Goal: Information Seeking & Learning: Learn about a topic

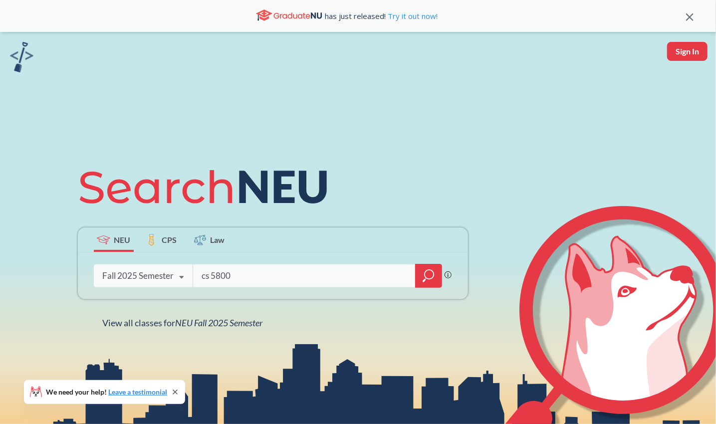
type input "cs 5800"
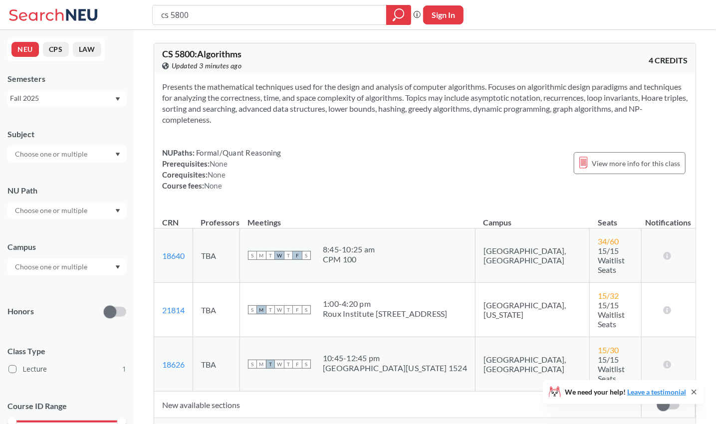
click at [248, 418] on div "Show all sections (16 more)" at bounding box center [424, 427] width 541 height 19
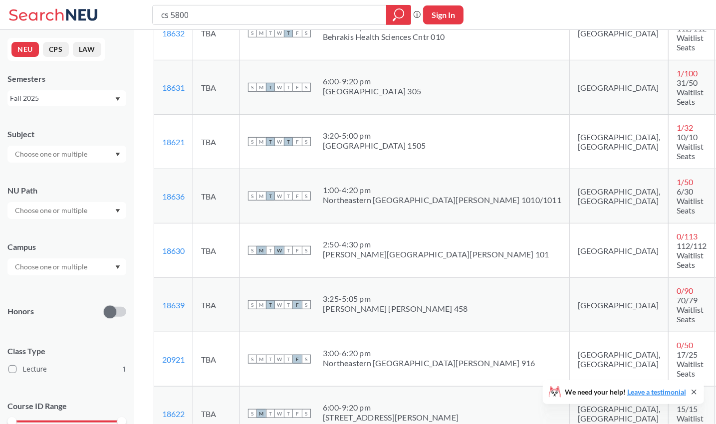
scroll to position [593, 0]
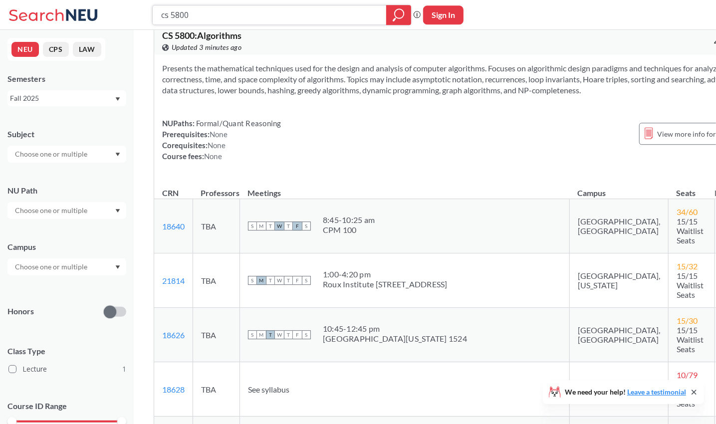
click at [185, 16] on input "cs 5800" at bounding box center [269, 14] width 219 height 17
type input "cs 5010"
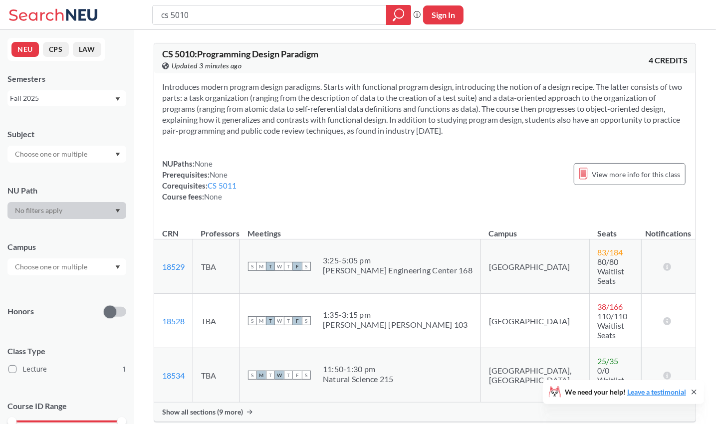
click at [205, 403] on div "Show all sections (9 more)" at bounding box center [424, 412] width 541 height 19
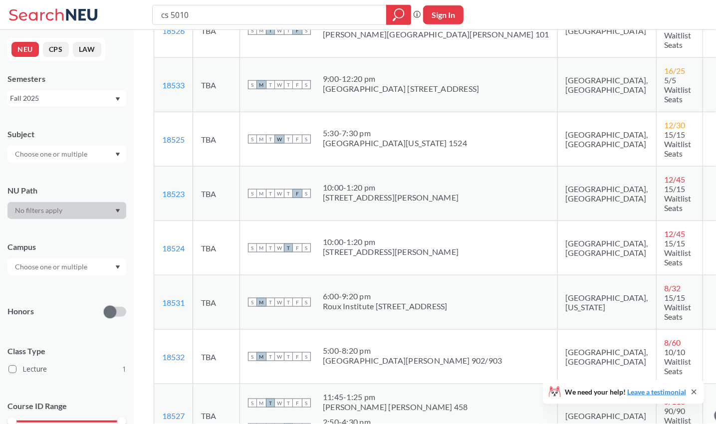
scroll to position [400, 0]
click at [197, 19] on input "cs 5010" at bounding box center [269, 14] width 219 height 17
type input "cs 5130"
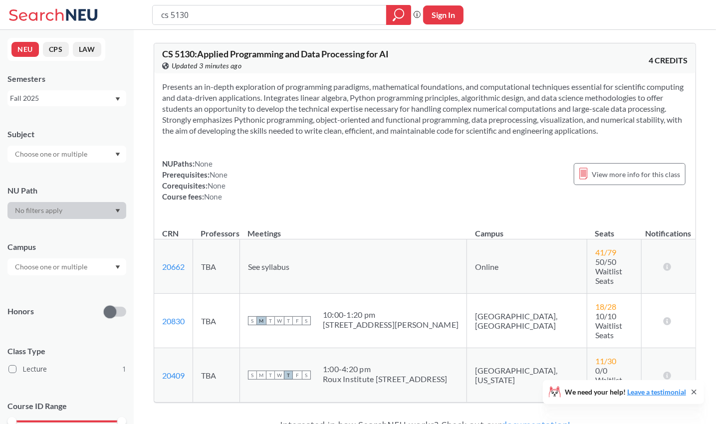
click at [194, 10] on input "cs 5130" at bounding box center [269, 14] width 219 height 17
type input "c"
type input "ds 5110"
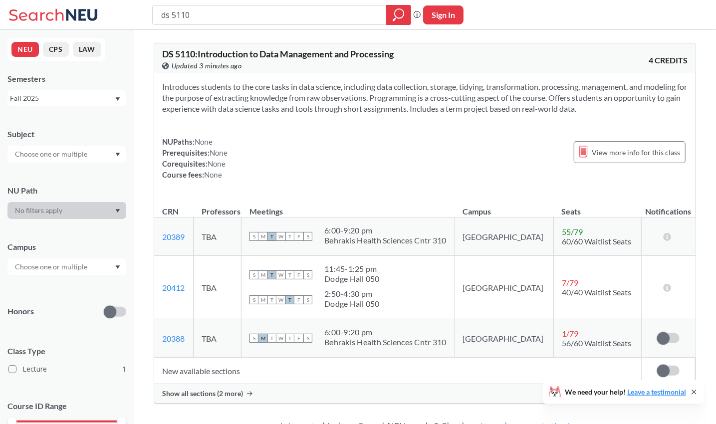
click at [274, 385] on div "Show all sections (2 more)" at bounding box center [424, 393] width 541 height 19
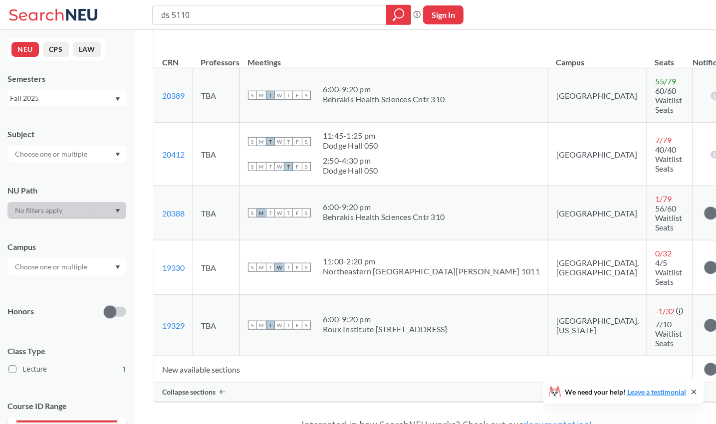
scroll to position [175, 0]
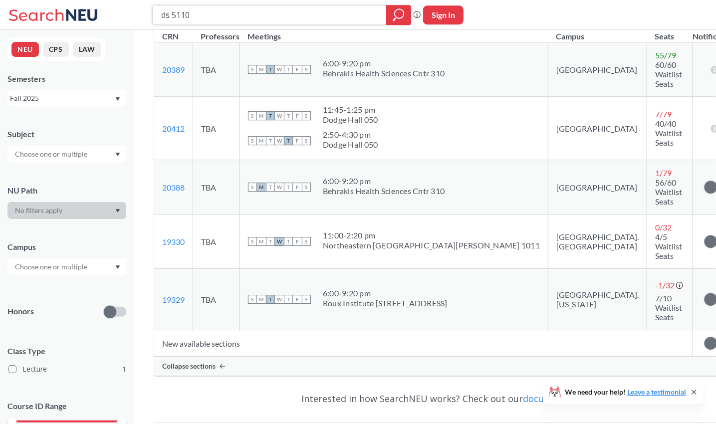
click at [210, 21] on input "ds 5110" at bounding box center [269, 14] width 219 height 17
type input "ds 5170"
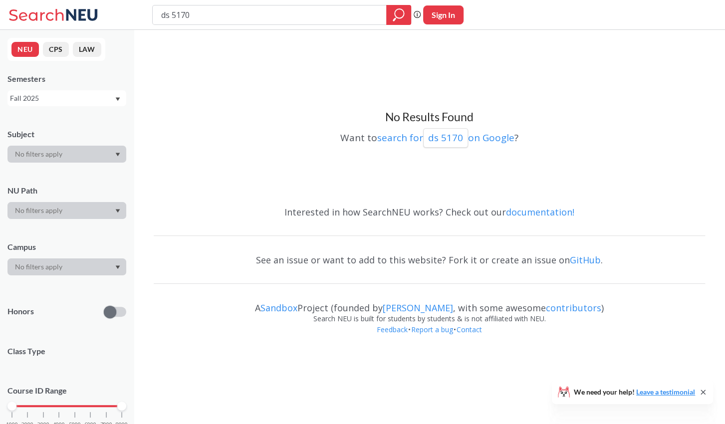
click at [166, 15] on input "ds 5170" at bounding box center [269, 14] width 219 height 17
type input "cs 5170"
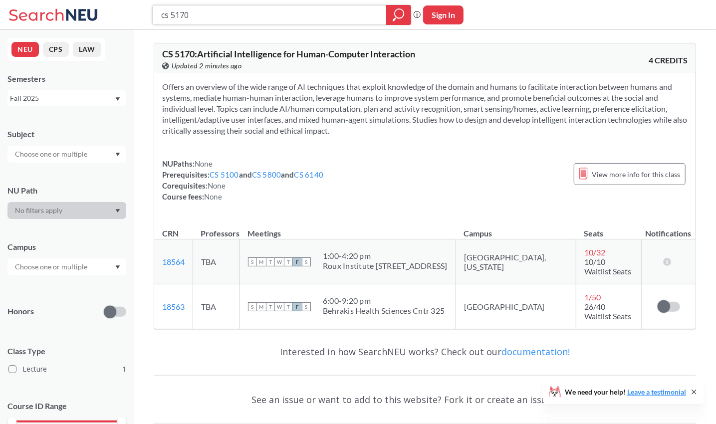
click at [213, 19] on input "cs 5170" at bounding box center [269, 14] width 219 height 17
type input "cs 5100"
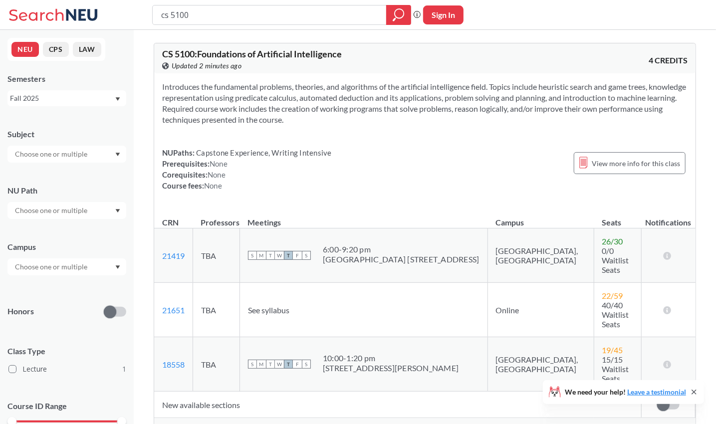
click at [226, 423] on span "Show all sections (7 more)" at bounding box center [202, 427] width 81 height 9
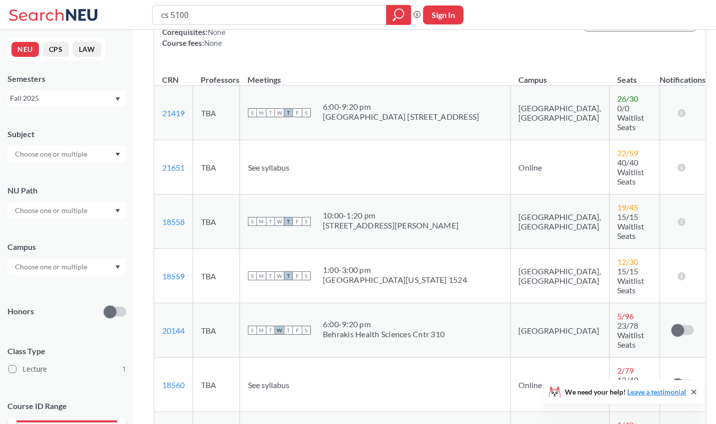
scroll to position [132, 0]
